Goal: Transaction & Acquisition: Purchase product/service

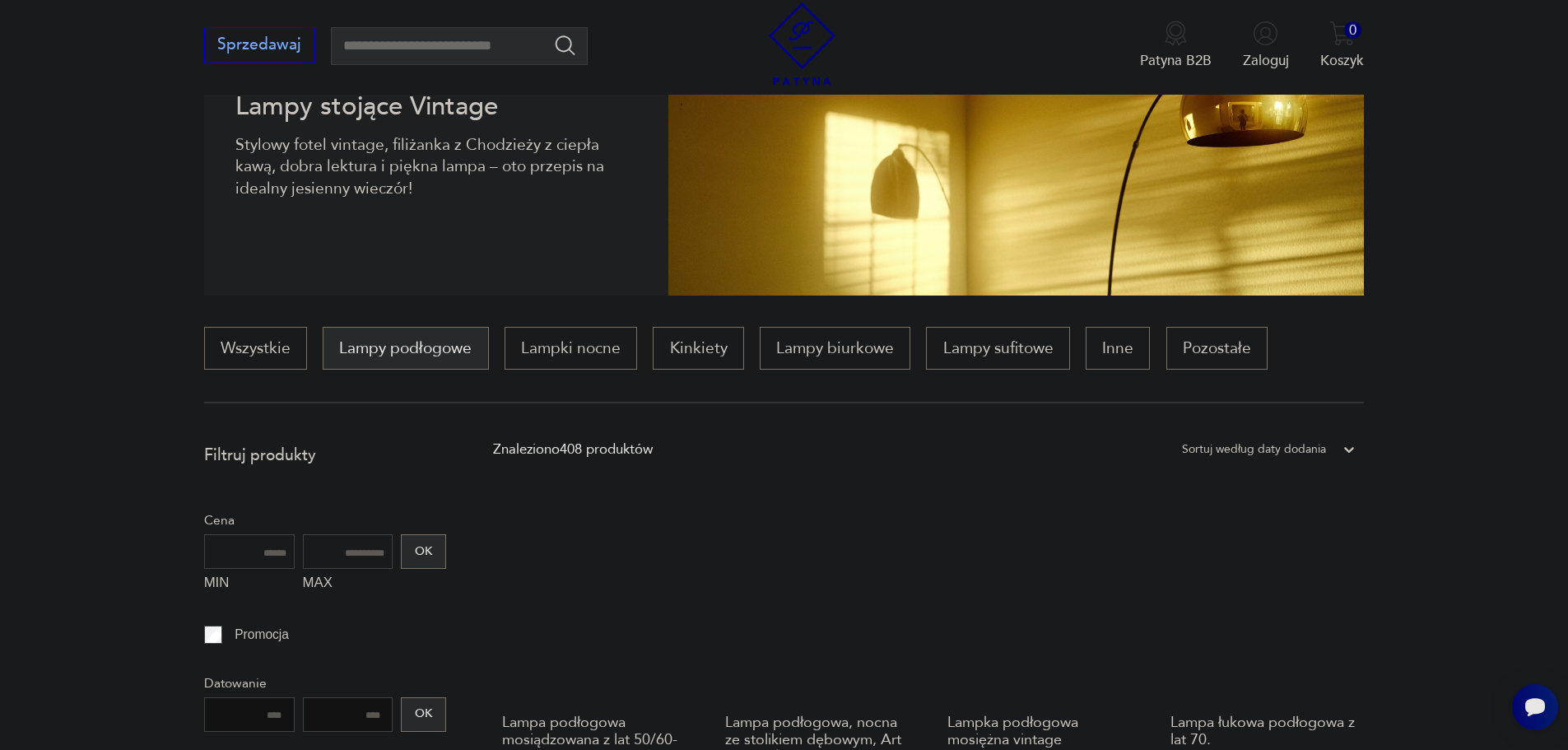
scroll to position [297, 0]
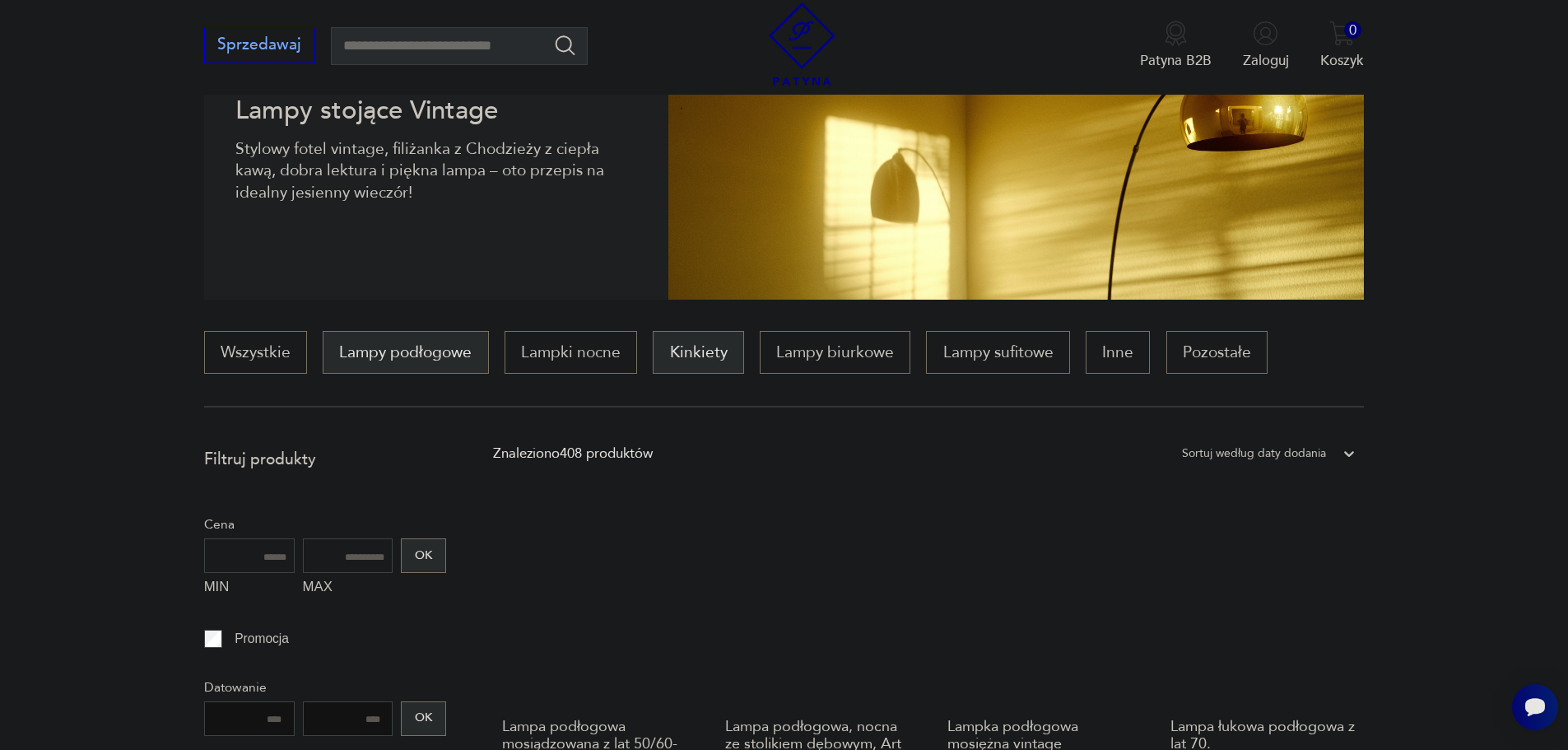
click at [712, 353] on p "Kinkiety" at bounding box center [698, 352] width 91 height 43
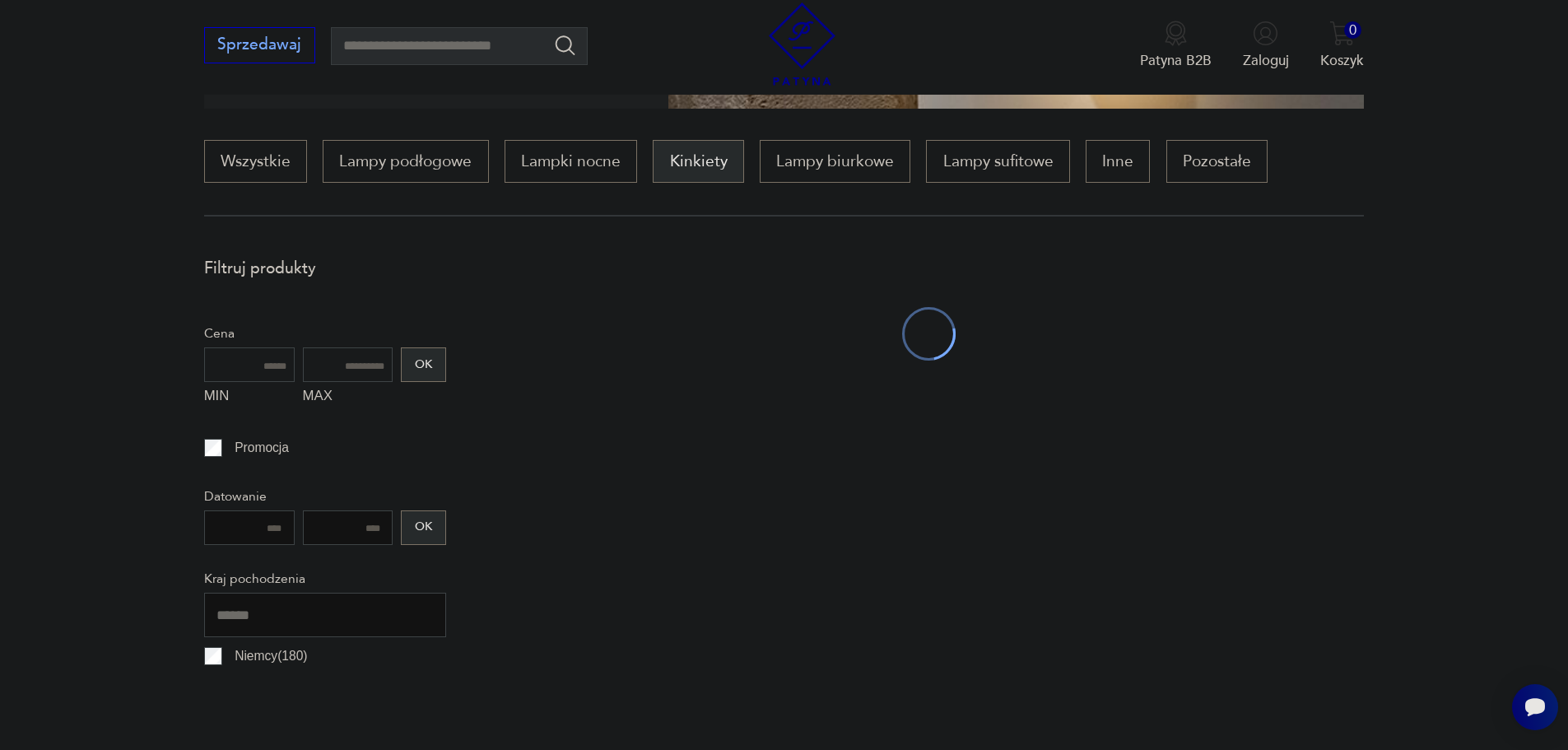
scroll to position [489, 0]
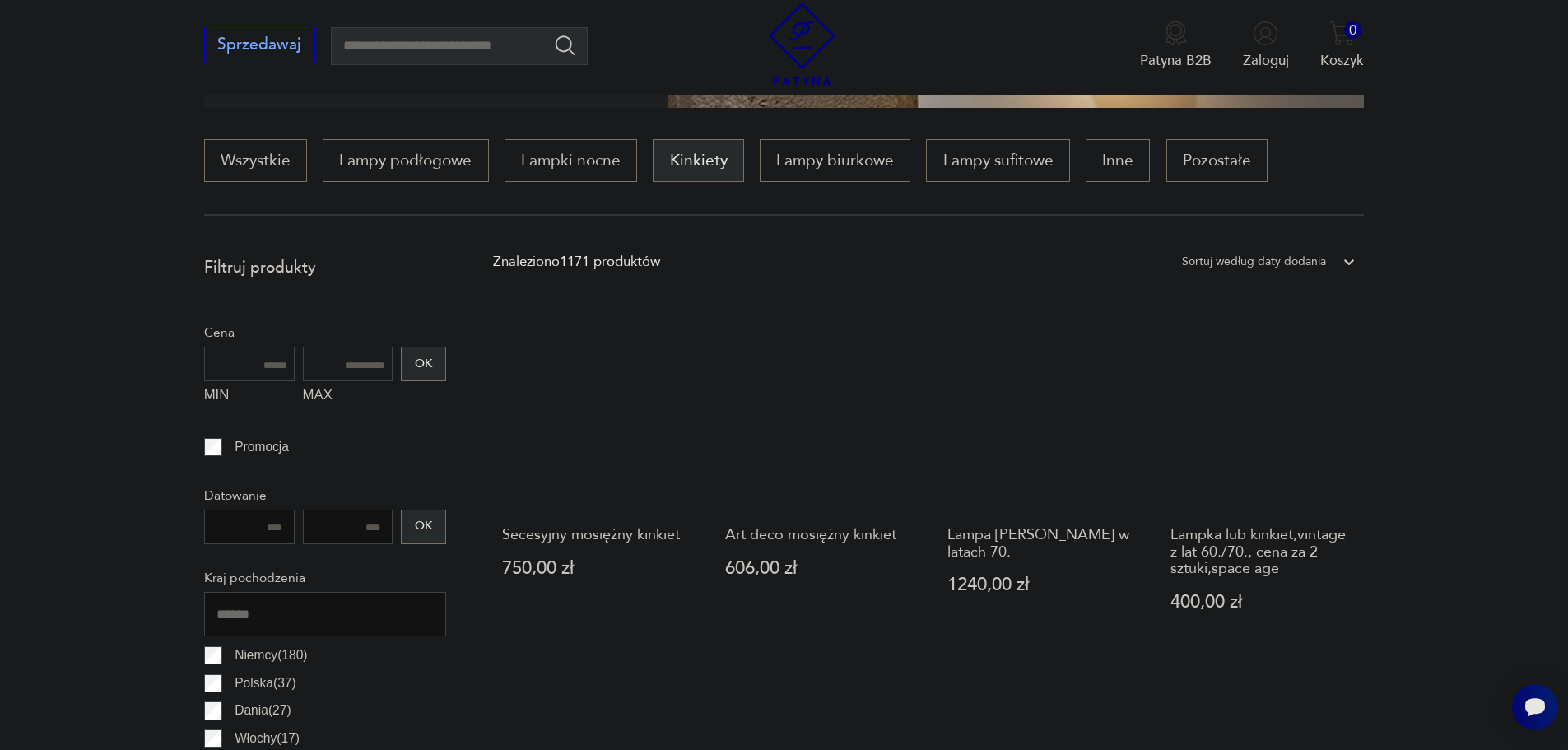
drag, startPoint x: 601, startPoint y: 377, endPoint x: 780, endPoint y: 223, distance: 236.1
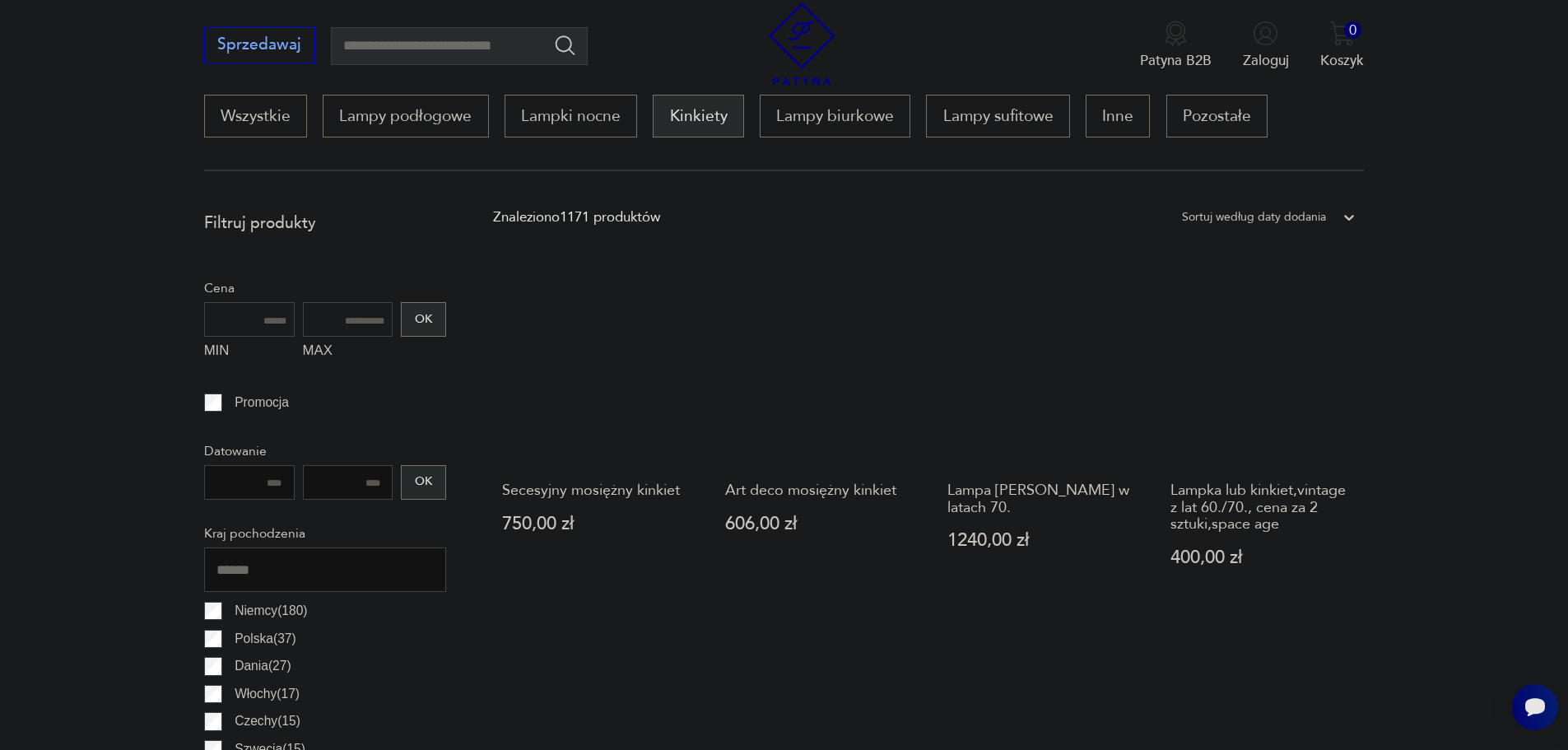
scroll to position [525, 0]
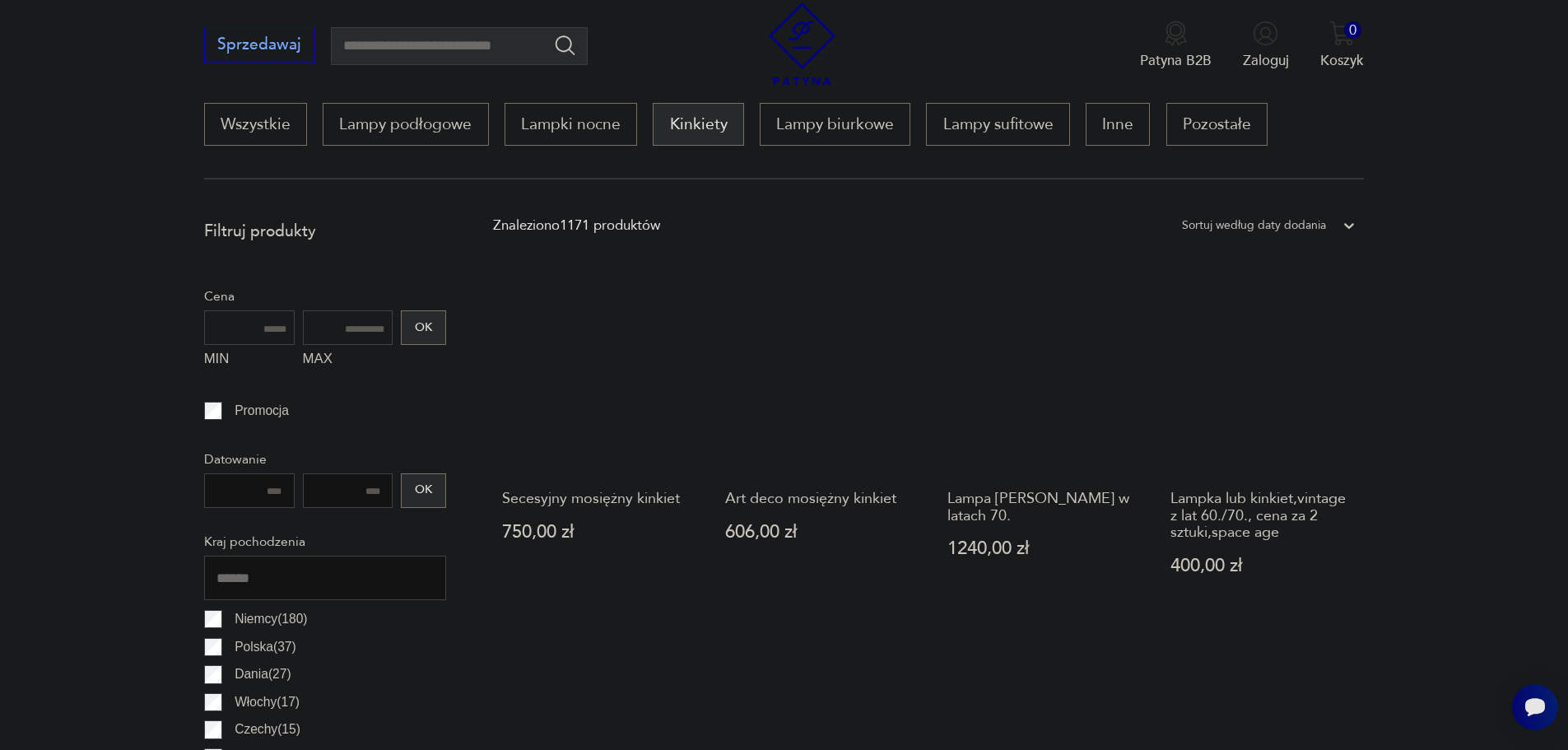
click at [608, 369] on link "Secesyjny mosiężny kinkiet 750,00 zł" at bounding box center [594, 443] width 203 height 341
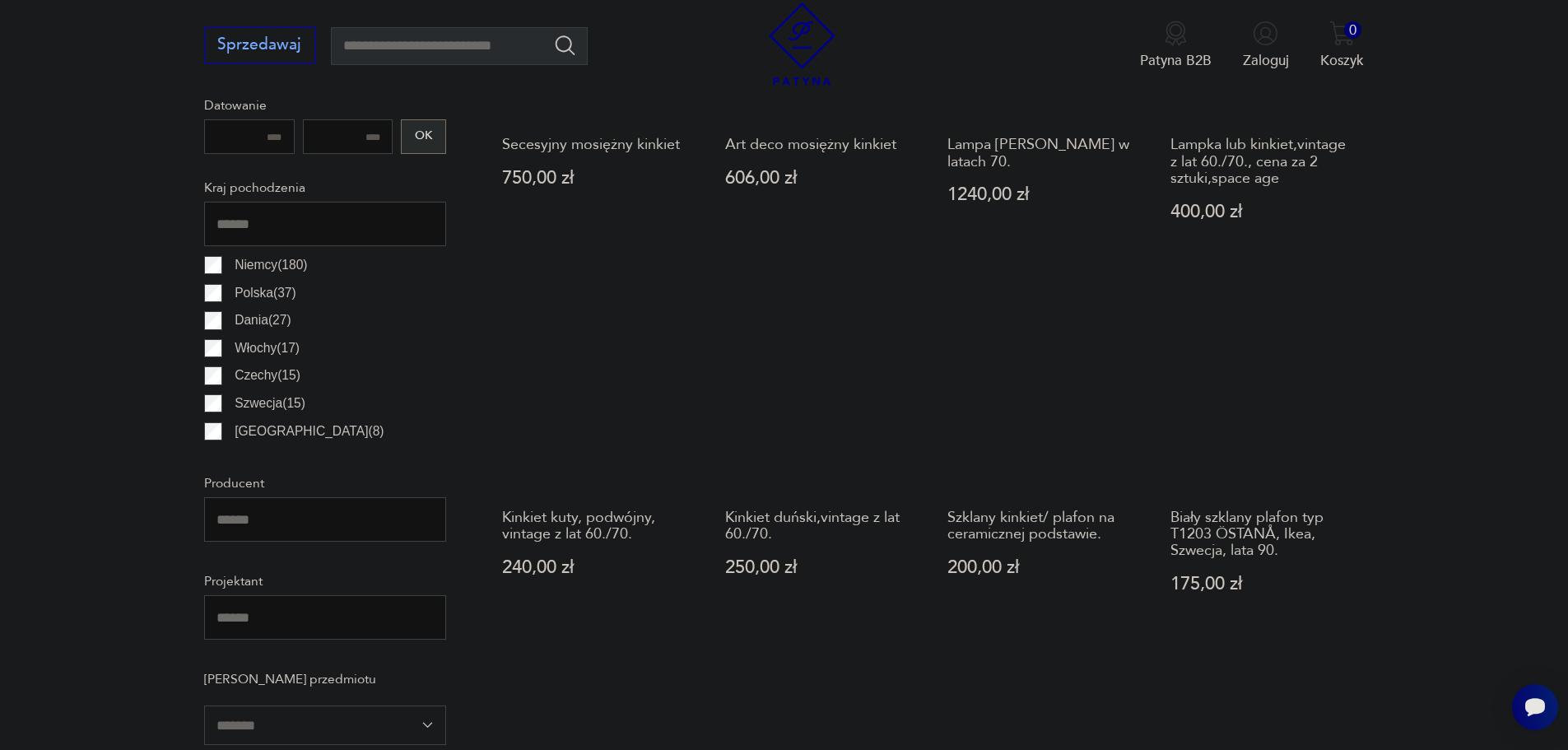
scroll to position [276, 0]
